Goal: Task Accomplishment & Management: Use online tool/utility

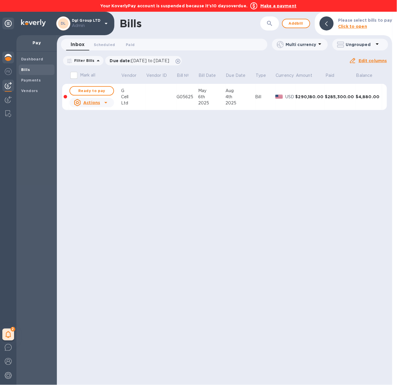
click at [8, 56] on img at bounding box center [8, 57] width 7 height 7
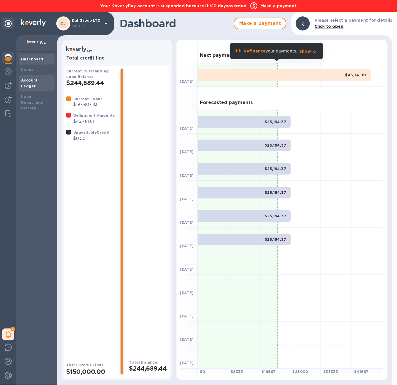
click at [38, 78] on b "Account Ledger" at bounding box center [29, 83] width 17 height 10
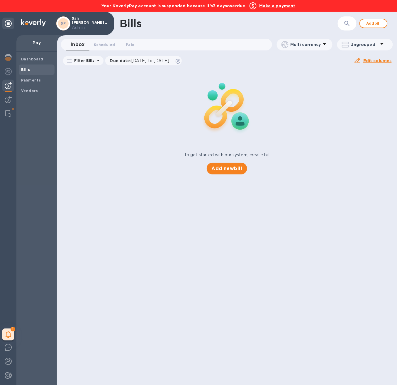
click at [283, 5] on b "Make a payment" at bounding box center [277, 6] width 36 height 5
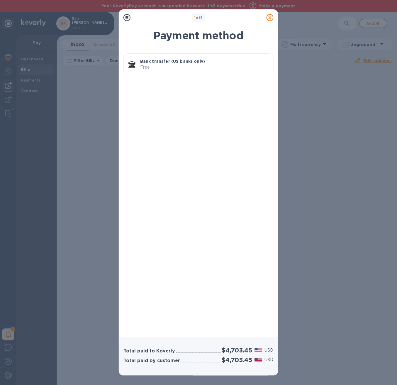
click at [215, 65] on p "Free" at bounding box center [204, 67] width 128 height 6
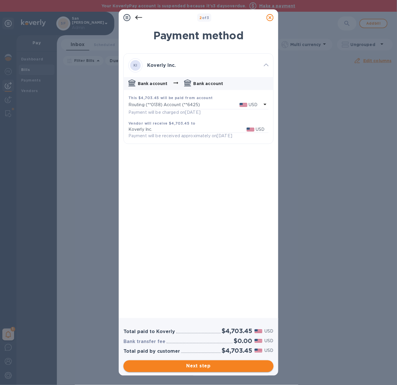
click at [207, 363] on span "Next step" at bounding box center [198, 365] width 141 height 7
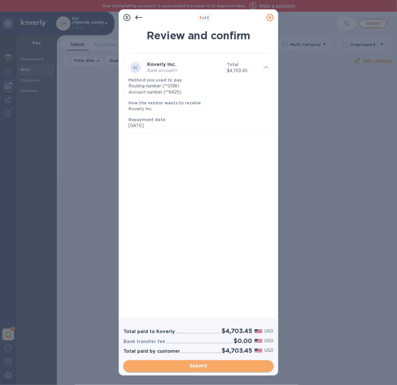
click at [207, 363] on span "Submit" at bounding box center [198, 365] width 141 height 7
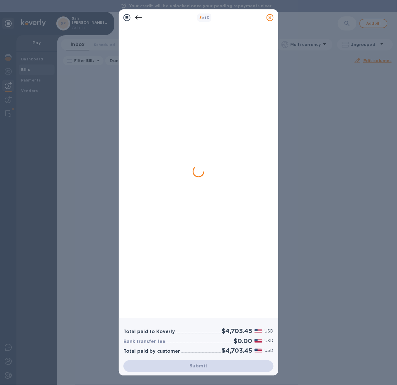
click at [11, 59] on div "3 of 3 Total paid to Koverly $4,703.45 USD Bank transfer fee $0.00 USD Total pa…" at bounding box center [198, 192] width 397 height 385
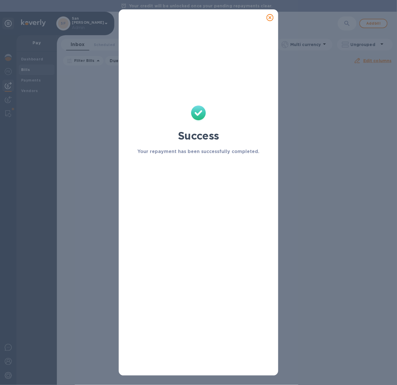
click at [11, 59] on div "Success Your repayment has been successfully completed." at bounding box center [198, 192] width 397 height 385
click at [269, 17] on icon at bounding box center [269, 17] width 7 height 7
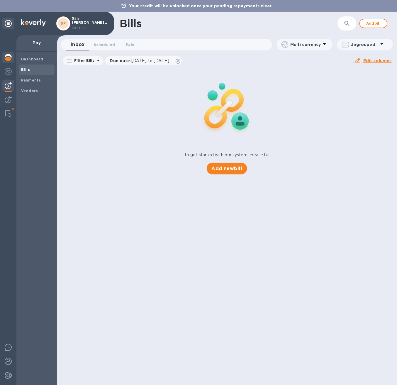
click at [9, 55] on img at bounding box center [8, 57] width 7 height 7
